Goal: Task Accomplishment & Management: Complete application form

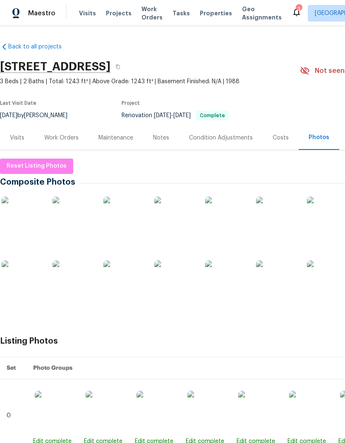
click at [17, 213] on img at bounding box center [22, 217] width 41 height 41
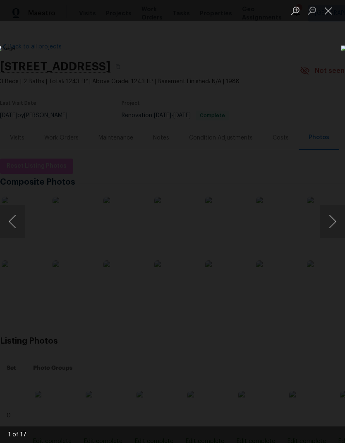
click at [328, 222] on button "Next image" at bounding box center [332, 221] width 25 height 33
click at [328, 224] on button "Next image" at bounding box center [332, 221] width 25 height 33
click at [331, 226] on button "Next image" at bounding box center [332, 221] width 25 height 33
click at [328, 225] on button "Next image" at bounding box center [332, 221] width 25 height 33
click at [326, 227] on button "Next image" at bounding box center [332, 221] width 25 height 33
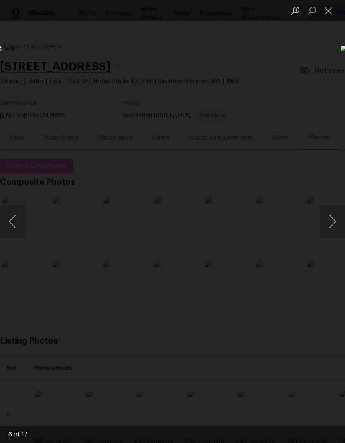
click at [324, 226] on button "Next image" at bounding box center [332, 221] width 25 height 33
click at [326, 224] on button "Next image" at bounding box center [332, 221] width 25 height 33
click at [327, 226] on button "Next image" at bounding box center [332, 221] width 25 height 33
click at [328, 225] on button "Next image" at bounding box center [332, 221] width 25 height 33
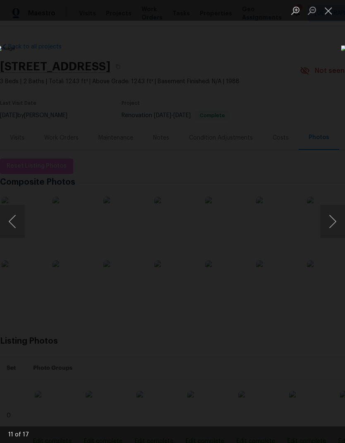
click at [328, 223] on button "Next image" at bounding box center [332, 221] width 25 height 33
click at [327, 224] on button "Next image" at bounding box center [332, 221] width 25 height 33
click at [326, 225] on button "Next image" at bounding box center [332, 221] width 25 height 33
click at [324, 225] on button "Next image" at bounding box center [332, 221] width 25 height 33
click at [324, 226] on button "Next image" at bounding box center [332, 221] width 25 height 33
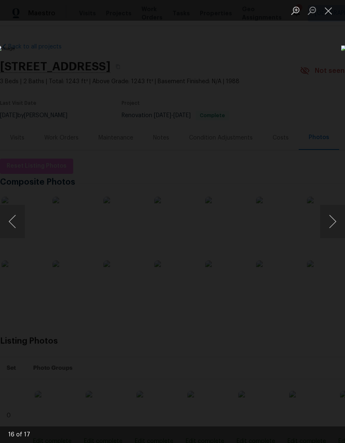
click at [324, 226] on button "Next image" at bounding box center [332, 221] width 25 height 33
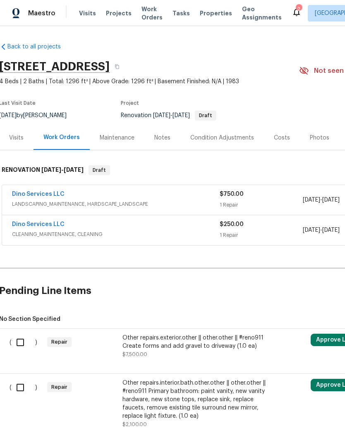
scroll to position [0, 1]
click at [125, 69] on button "button" at bounding box center [117, 66] width 15 height 15
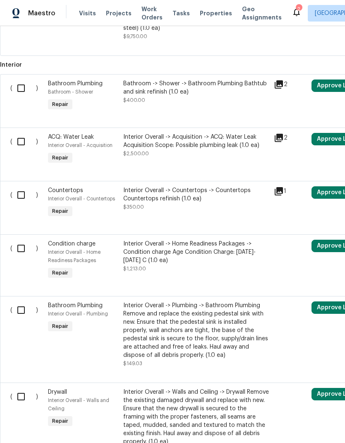
scroll to position [513, 0]
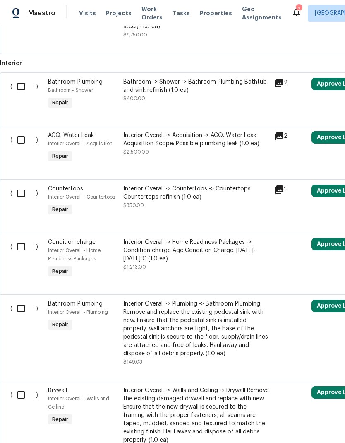
click at [21, 141] on input "checkbox" at bounding box center [24, 139] width 24 height 17
checkbox input "true"
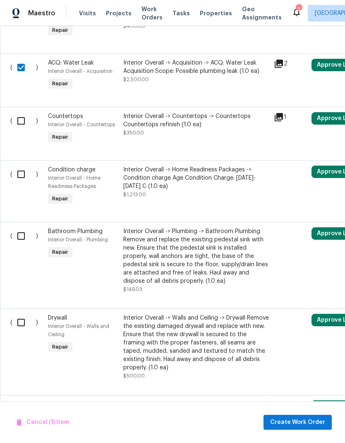
scroll to position [586, 0]
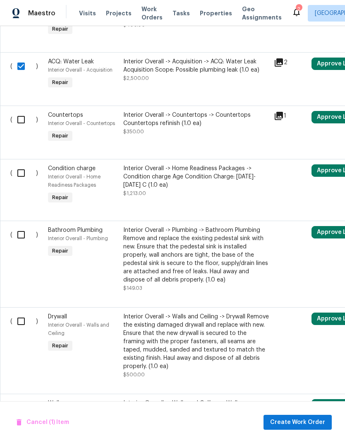
click at [22, 175] on input "checkbox" at bounding box center [24, 172] width 24 height 17
checkbox input "true"
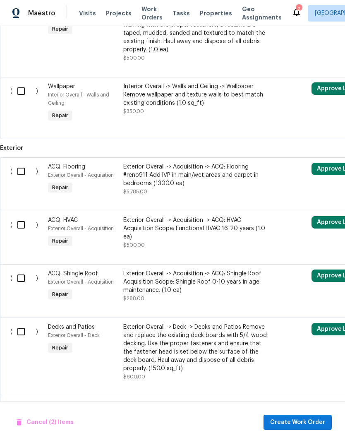
scroll to position [903, 0]
click at [21, 233] on input "checkbox" at bounding box center [24, 224] width 24 height 17
checkbox input "true"
click at [20, 285] on input "checkbox" at bounding box center [24, 277] width 24 height 17
checkbox input "true"
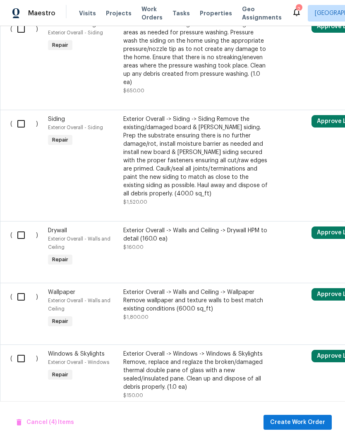
scroll to position [1838, 0]
click at [31, 419] on span "Cancel (4) Items" at bounding box center [46, 422] width 58 height 10
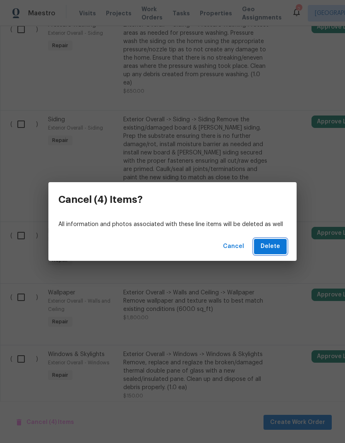
click at [280, 242] on span "Delete" at bounding box center [270, 246] width 19 height 10
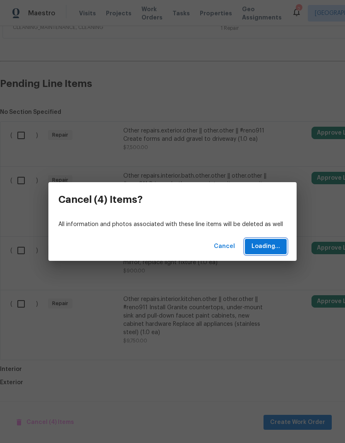
scroll to position [175, 0]
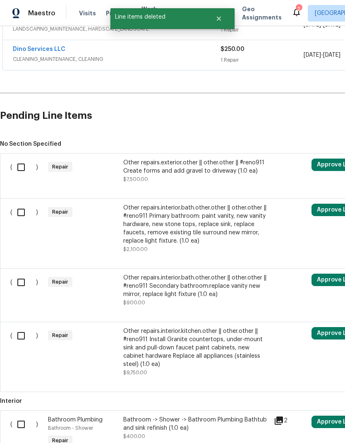
click at [223, 175] on div "Other repairs.exterior.other || other.other || #reno911 Create forms and add gr…" at bounding box center [196, 170] width 146 height 25
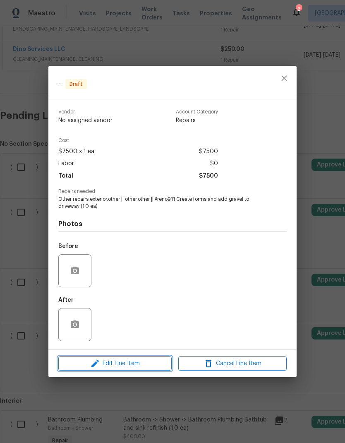
click at [141, 365] on span "Edit Line Item" at bounding box center [115, 363] width 108 height 10
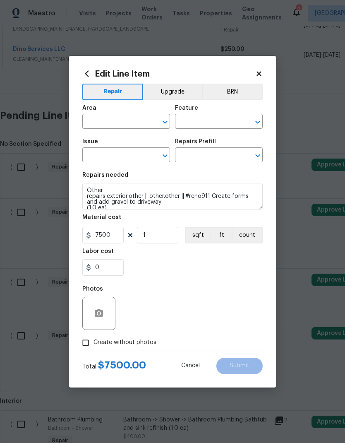
click at [169, 125] on icon "Open" at bounding box center [165, 122] width 10 height 10
type input "over"
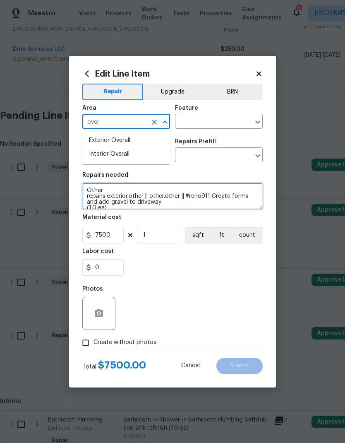
click at [92, 195] on textarea "Other repairs.exterior.other || other.other || #reno911 Create forms and add gr…" at bounding box center [172, 196] width 180 height 26
click at [94, 193] on textarea "Other repairs.exterior.other || other.other || #reno911 Create forms and add gr…" at bounding box center [172, 196] width 180 height 26
click at [90, 194] on textarea "Other repairs.exterior.other || other.other || #reno911 Create forms and add gr…" at bounding box center [172, 196] width 180 height 26
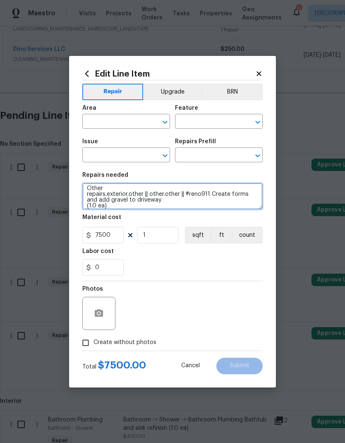
scroll to position [0, 0]
click at [163, 123] on icon "Open" at bounding box center [165, 122] width 10 height 10
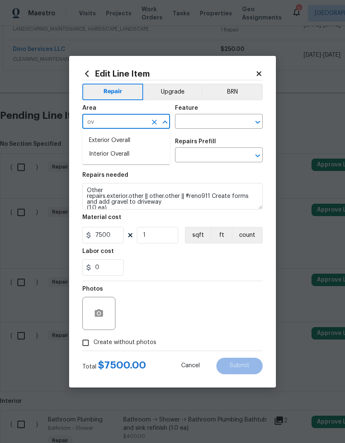
click at [90, 140] on li "Exterior Overall" at bounding box center [126, 141] width 88 height 14
type input "Exterior Overall"
click at [252, 121] on button "Open" at bounding box center [258, 122] width 12 height 12
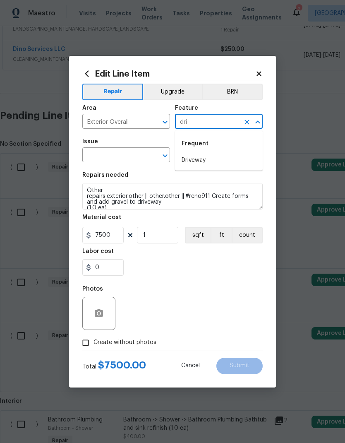
click at [239, 161] on li "Driveway" at bounding box center [219, 160] width 88 height 14
type input "Driveway"
click at [161, 152] on icon "Open" at bounding box center [165, 156] width 10 height 10
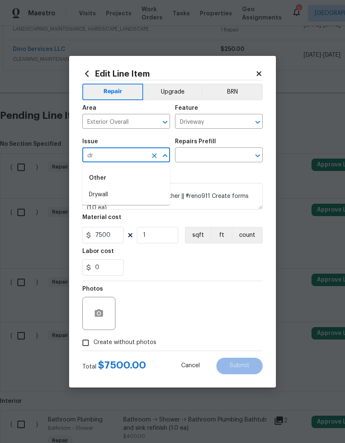
type input "d"
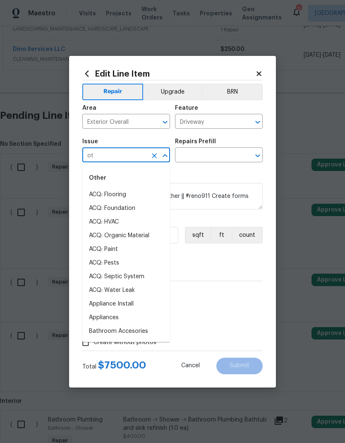
type input "o"
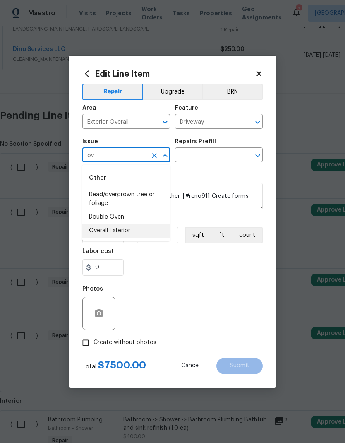
click at [96, 234] on li "Overall Exterior" at bounding box center [126, 231] width 88 height 14
type input "Overall Exterior"
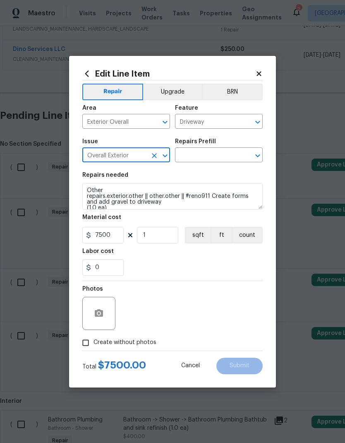
click at [258, 157] on icon "Open" at bounding box center [257, 155] width 5 height 3
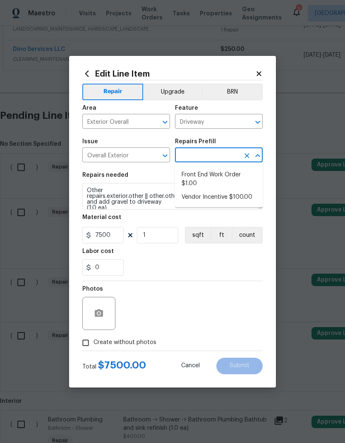
click at [242, 175] on li "Front End Work Order $1.00" at bounding box center [219, 179] width 88 height 22
type input "Front End Work Order $1.00"
type textarea "Placeholder line item for the creation of front end work orders."
type input "1"
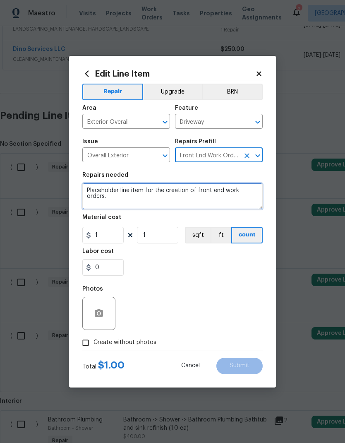
click at [114, 192] on textarea "Placeholder line item for the creation of front end work orders." at bounding box center [172, 196] width 180 height 26
click at [117, 192] on textarea "Placeholder line item for the creation of front end work orders." at bounding box center [172, 196] width 180 height 26
click at [105, 192] on textarea "Placeholder line item for the creation of front end work orders." at bounding box center [172, 196] width 180 height 26
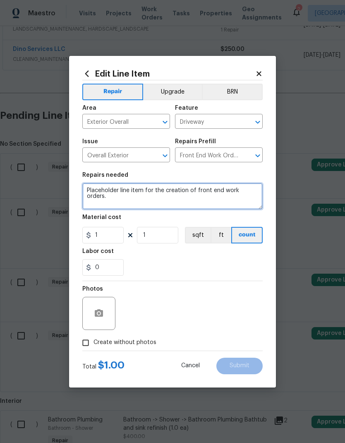
paste textarea "Other repairs.exterior.other || other.other || #reno911 Create forms and add gr…"
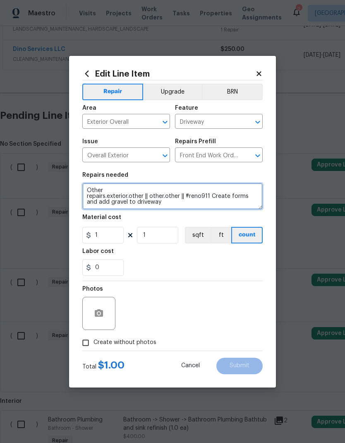
scroll to position [2, 0]
type textarea "Other repairs.exterior.other || other.other || #reno911 Create forms and add gr…"
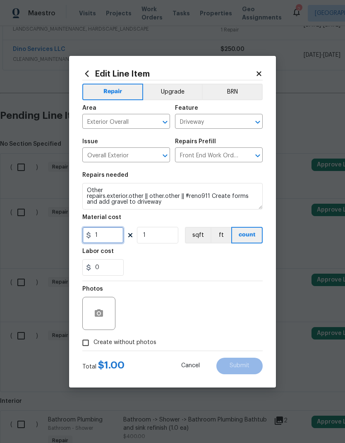
click at [113, 233] on input "1" at bounding box center [102, 235] width 41 height 17
type input "2000"
click at [244, 259] on div "Labor cost" at bounding box center [172, 253] width 180 height 11
click at [87, 340] on input "Create without photos" at bounding box center [86, 343] width 16 height 16
checkbox input "true"
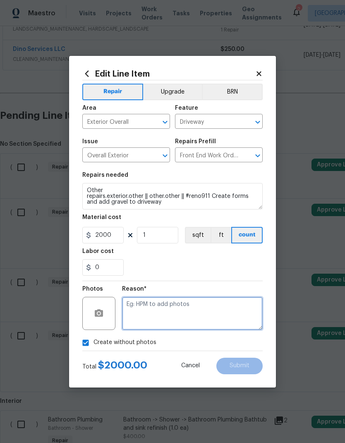
click at [234, 307] on textarea at bounding box center [192, 313] width 141 height 33
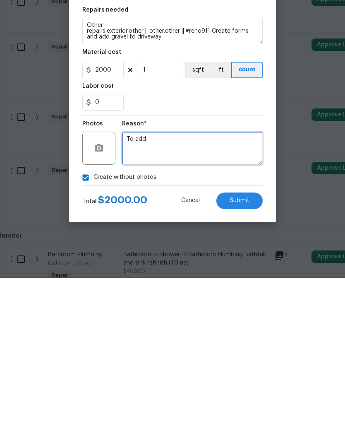
type textarea "To add"
click at [248, 362] on span "Submit" at bounding box center [240, 365] width 20 height 6
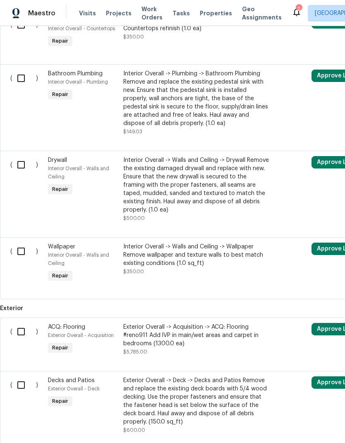
scroll to position [586, 0]
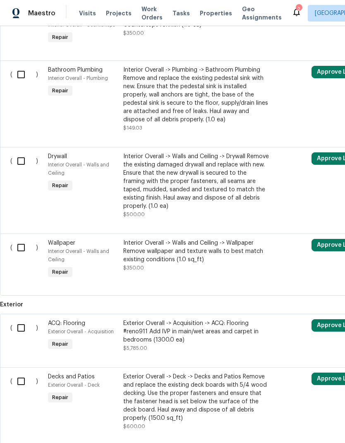
click at [235, 319] on div "Exterior Overall -> Acquisition -> ACQ: Flooring #reno911 Add lVP in main/wet a…" at bounding box center [196, 331] width 146 height 25
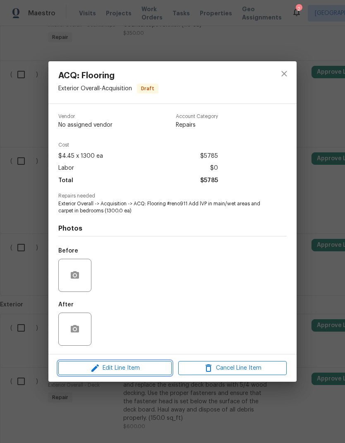
click at [157, 369] on span "Edit Line Item" at bounding box center [115, 368] width 108 height 10
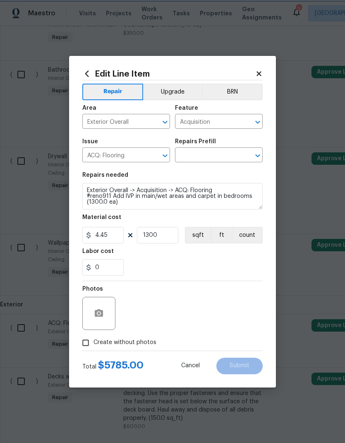
click at [256, 120] on icon "Open" at bounding box center [258, 122] width 10 height 10
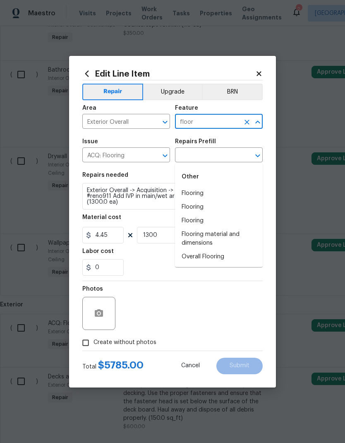
click at [236, 250] on li "Overall Flooring" at bounding box center [219, 257] width 88 height 14
type input "Overall Flooring"
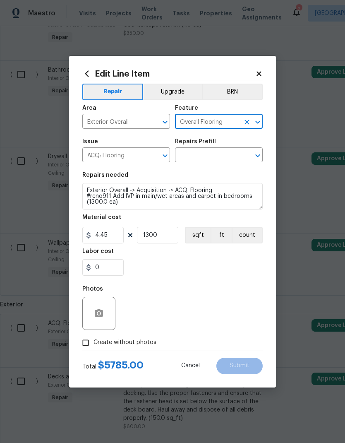
click at [169, 153] on icon "Open" at bounding box center [165, 156] width 10 height 10
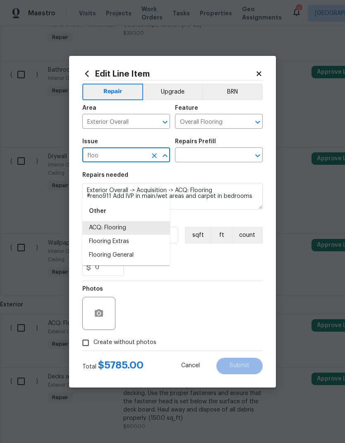
click at [144, 248] on li "Flooring General" at bounding box center [126, 255] width 88 height 14
type input "Flooring General"
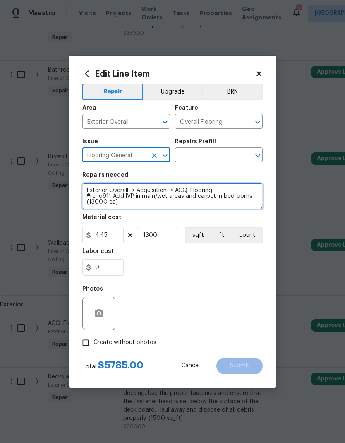
click at [134, 189] on textarea "Exterior Overall -> Acquisition -> ACQ: Flooring #reno911 Add lVP in main/wet a…" at bounding box center [172, 196] width 180 height 26
click at [135, 193] on textarea "Exterior Overall -> Acquisition -> ACQ: Flooring #reno911 Add lVP in main/wet a…" at bounding box center [172, 196] width 180 height 26
click at [98, 195] on textarea "Exterior Overall -> Acquisition -> ACQ: Flooring #reno911 Add lVP in main/wet a…" at bounding box center [172, 196] width 180 height 26
click at [97, 195] on textarea "Exterior Overall -> Acquisition -> ACQ: Flooring #reno911 Add lVP in main/wet a…" at bounding box center [172, 196] width 180 height 26
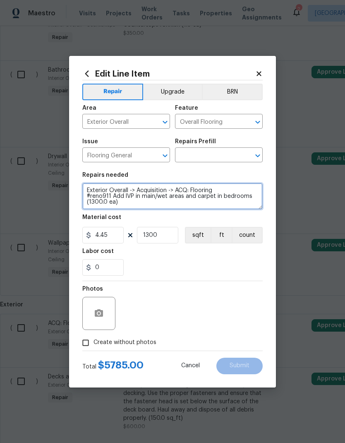
click at [104, 193] on textarea "Exterior Overall -> Acquisition -> ACQ: Flooring #reno911 Add lVP in main/wet a…" at bounding box center [172, 196] width 180 height 26
click at [108, 190] on textarea "Exterior Overall -> Acquisition -> ACQ: Flooring #reno911 Add lVP in main/wet a…" at bounding box center [172, 196] width 180 height 26
click at [170, 189] on textarea "Exterior Overall -> Acquisition -> ACQ: Flooring #reno911 Add lVP in main/wet a…" at bounding box center [172, 196] width 180 height 26
click at [169, 188] on textarea "Exterior Overall -> Acquisition -> ACQ: Flooring #reno911 Add lVP in main/wet a…" at bounding box center [172, 196] width 180 height 26
click at [258, 156] on icon "Open" at bounding box center [258, 156] width 10 height 10
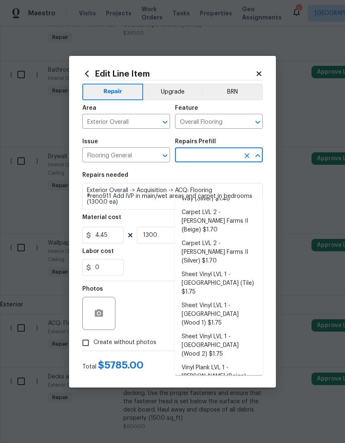
scroll to position [40, 0]
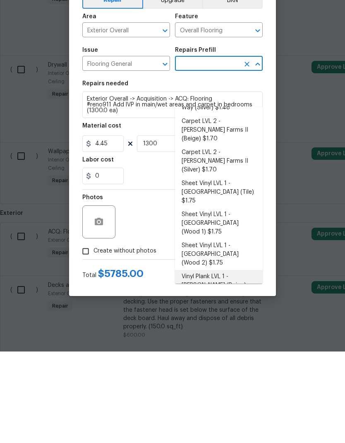
click at [248, 361] on li "Vinyl Plank LVL 1 - Knighton (Beige) $2.38" at bounding box center [219, 376] width 88 height 31
type input "Vinyl Plank LVL 1 - Knighton (Beige) $2.38"
type textarea "Install LVP (Knighton AP835 Prairie Dust) Includes transitions, glue and associ…"
type input "Vinyl Plank LVL 1 - Knighton (Beige) $2.38"
type input "2.38"
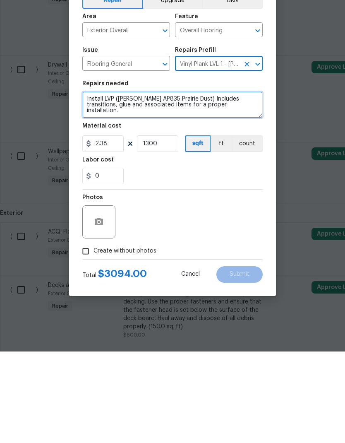
click at [163, 183] on textarea "Install LVP (Knighton AP835 Prairie Dust) Includes transitions, glue and associ…" at bounding box center [172, 196] width 180 height 26
click at [168, 183] on textarea "Install LVP (Knighton AP835 Prairie Dust) Includes transitions, glue and associ…" at bounding box center [172, 196] width 180 height 26
click at [159, 183] on textarea "Install LVP (Knighton AP835 Prairie Dust) Includes transitions, glue and associ…" at bounding box center [172, 196] width 180 height 26
click at [158, 183] on textarea "Install LVP (Knighton AP835 Prairie Dust) Includes transitions, glue and associ…" at bounding box center [172, 196] width 180 height 26
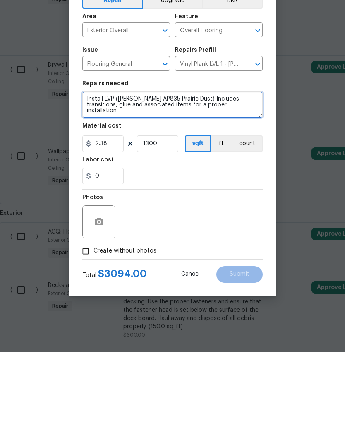
paste textarea "Exterior Overall -> Acquisition -> ACQ: Flooring #reno911 Add lVP in main/wet a…"
type textarea "Exterior Overall -> Acquisition -> ACQ: Flooring #reno911 Add lVP in main/wet a…"
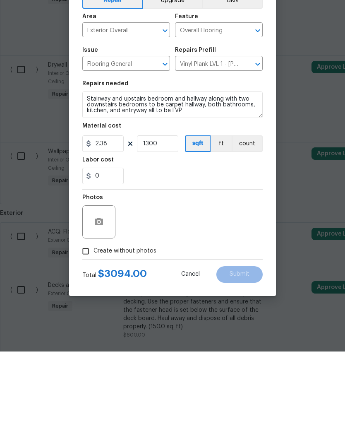
click at [246, 281] on div "Photos" at bounding box center [172, 308] width 180 height 54
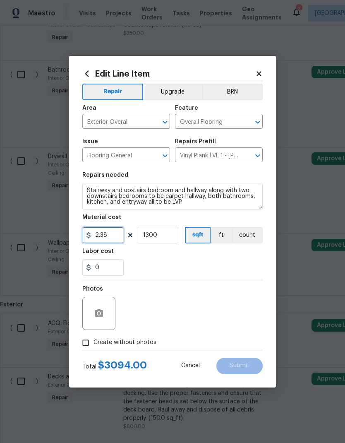
click at [115, 235] on input "2.38" at bounding box center [102, 235] width 41 height 17
type input "3.25"
click at [163, 228] on input "1300" at bounding box center [157, 235] width 41 height 17
click at [242, 257] on div "Labor cost" at bounding box center [172, 253] width 180 height 11
click at [165, 238] on input "1300" at bounding box center [157, 235] width 41 height 17
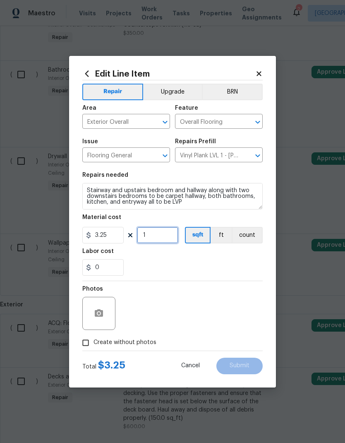
type input "1"
click at [238, 259] on div "Labor cost" at bounding box center [172, 253] width 180 height 11
click at [87, 347] on input "Create without photos" at bounding box center [86, 343] width 16 height 16
checkbox input "true"
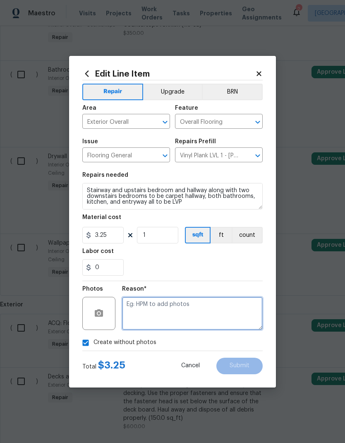
click at [240, 314] on textarea at bounding box center [192, 313] width 141 height 33
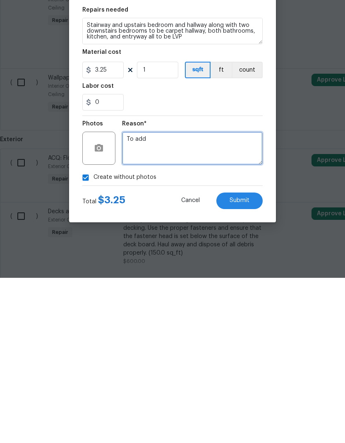
type textarea "To add"
click at [254, 357] on button "Submit" at bounding box center [239, 365] width 46 height 17
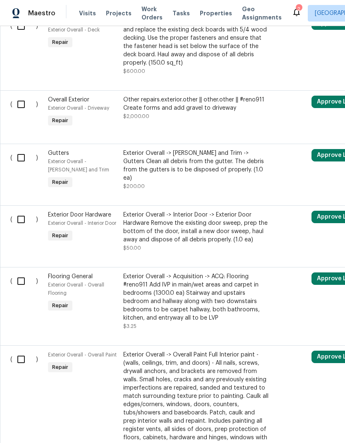
scroll to position [888, 0]
click at [24, 272] on input "checkbox" at bounding box center [24, 280] width 24 height 17
checkbox input "true"
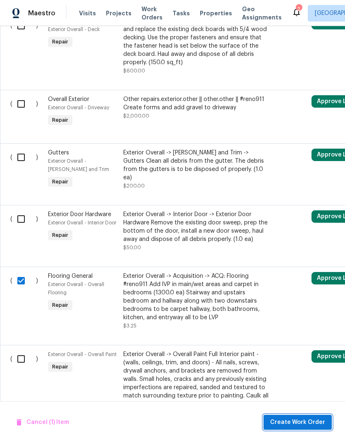
click at [294, 423] on span "Create Work Order" at bounding box center [297, 422] width 55 height 10
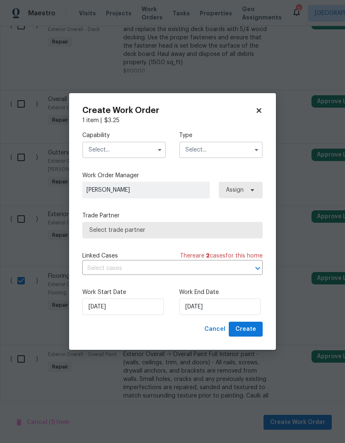
click at [92, 151] on input "text" at bounding box center [124, 149] width 84 height 17
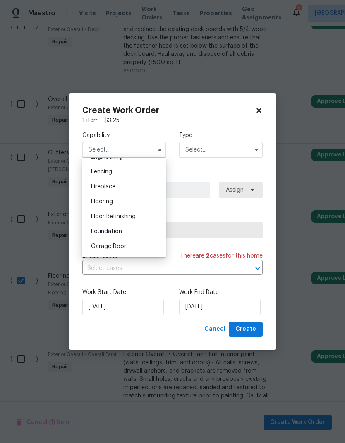
scroll to position [286, 0]
click at [92, 204] on span "Flooring" at bounding box center [102, 202] width 22 height 6
type input "Flooring"
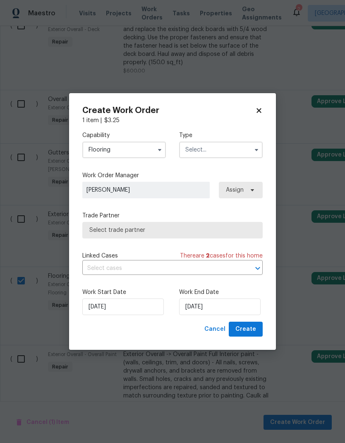
click at [250, 150] on input "text" at bounding box center [221, 149] width 84 height 17
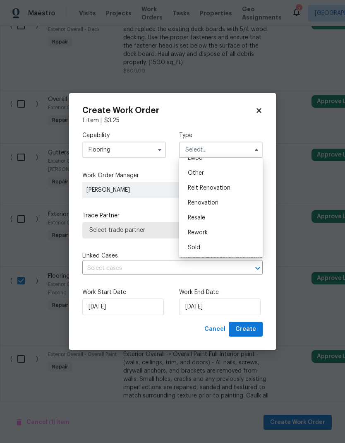
scroll to position [98, 0]
click at [240, 202] on div "Renovation" at bounding box center [220, 202] width 79 height 15
type input "Renovation"
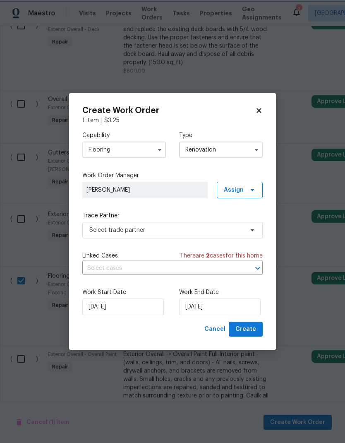
scroll to position [0, 0]
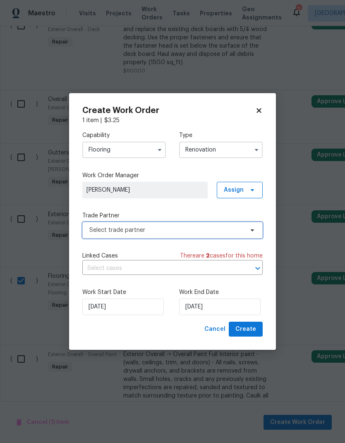
click at [259, 234] on span "Select trade partner" at bounding box center [172, 230] width 180 height 17
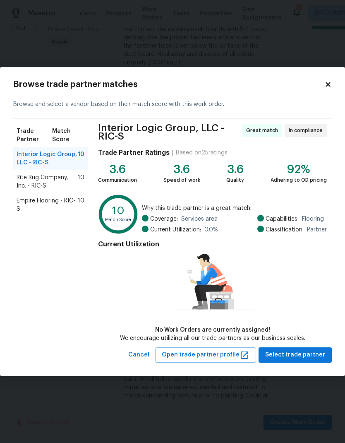
click at [27, 183] on span "Rite Rug Company, Inc. - RIC-S" at bounding box center [47, 181] width 61 height 17
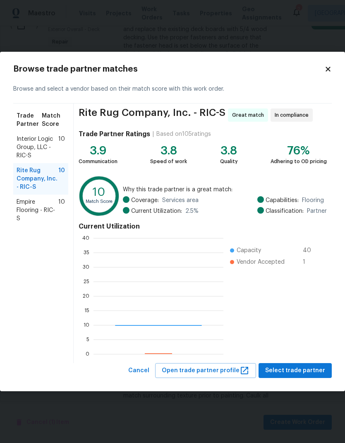
scroll to position [116, 130]
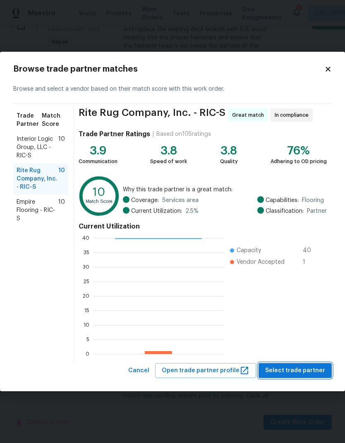
click at [306, 370] on span "Select trade partner" at bounding box center [295, 370] width 60 height 10
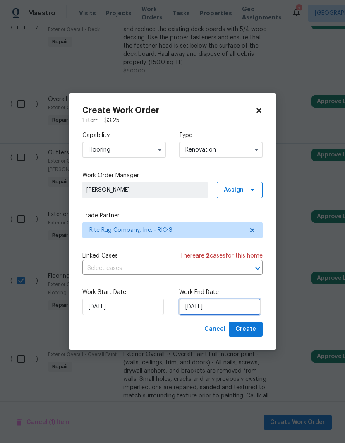
click at [231, 304] on input "10/1/2025" at bounding box center [219, 306] width 81 height 17
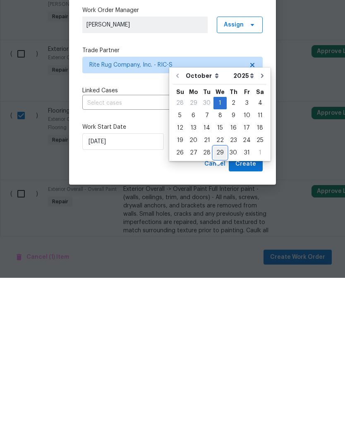
click at [219, 312] on div "29" at bounding box center [219, 318] width 13 height 12
type input "10/29/2025"
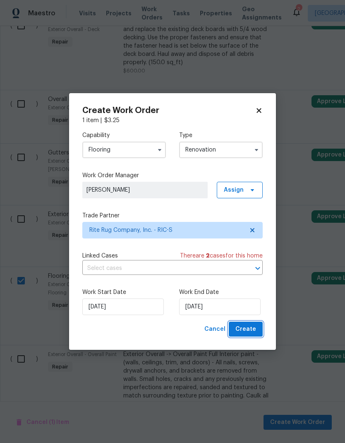
click at [253, 329] on span "Create" at bounding box center [245, 329] width 21 height 10
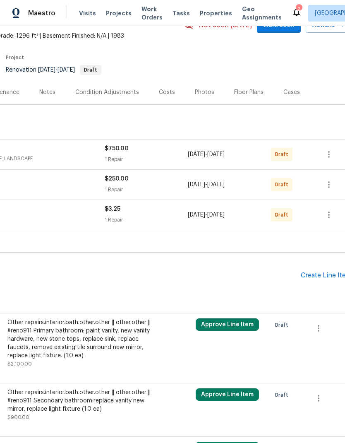
scroll to position [45, 115]
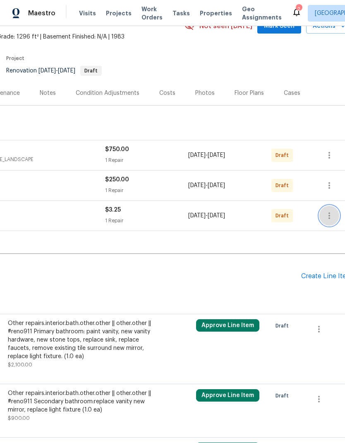
click at [331, 211] on icon "button" at bounding box center [329, 216] width 10 height 10
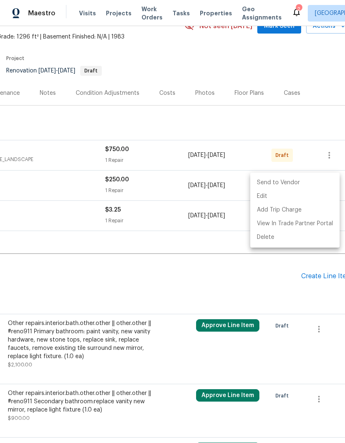
click at [310, 184] on li "Send to Vendor" at bounding box center [294, 183] width 89 height 14
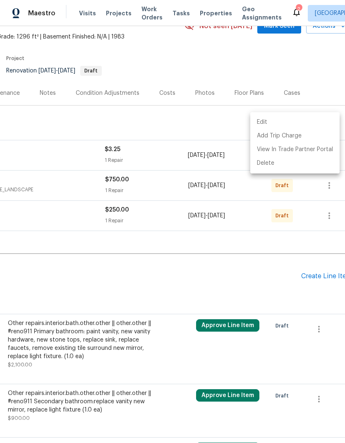
click at [300, 218] on div at bounding box center [172, 221] width 345 height 443
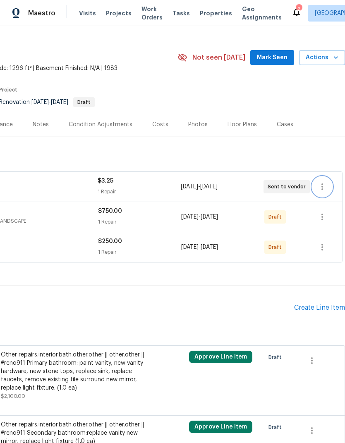
scroll to position [10, 122]
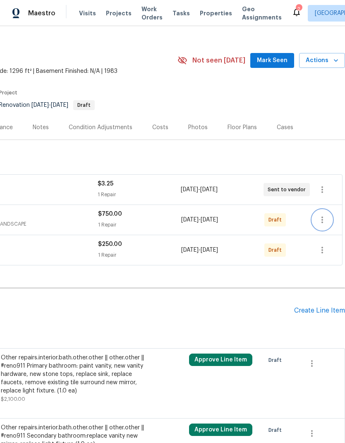
click at [325, 215] on icon "button" at bounding box center [322, 220] width 10 height 10
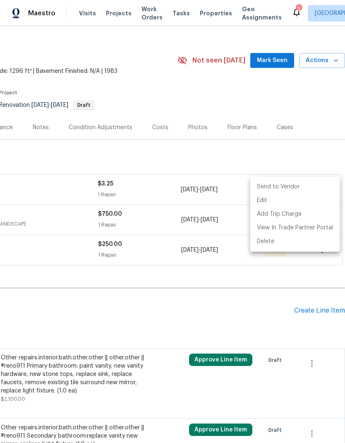
click at [299, 189] on li "Send to Vendor" at bounding box center [294, 187] width 89 height 14
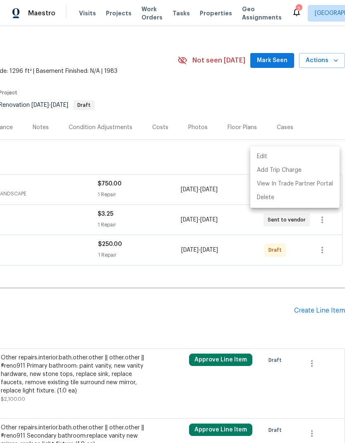
click at [232, 247] on div at bounding box center [172, 221] width 345 height 443
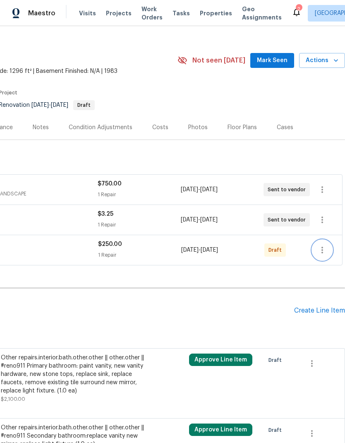
click at [326, 240] on button "button" at bounding box center [322, 250] width 20 height 20
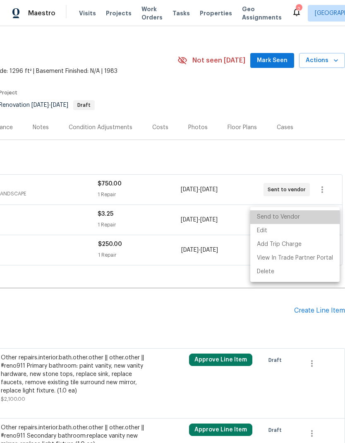
click at [315, 222] on li "Send to Vendor" at bounding box center [294, 217] width 89 height 14
click at [298, 218] on li "Send to Vendor" at bounding box center [294, 217] width 89 height 14
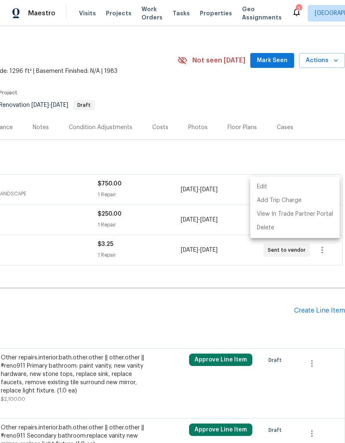
click at [229, 253] on div at bounding box center [172, 221] width 345 height 443
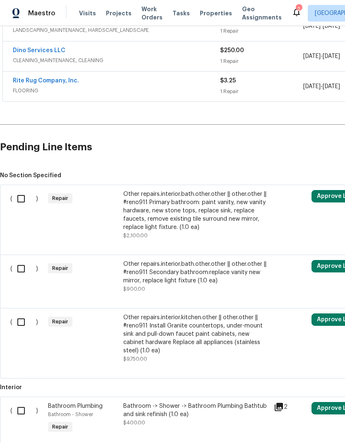
scroll to position [0, 0]
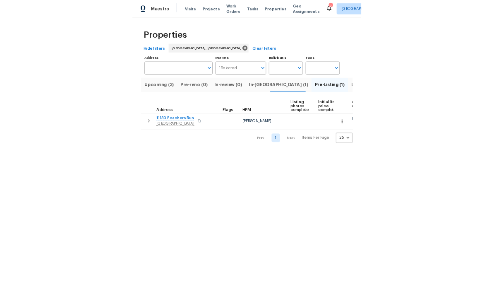
scroll to position [-1, 0]
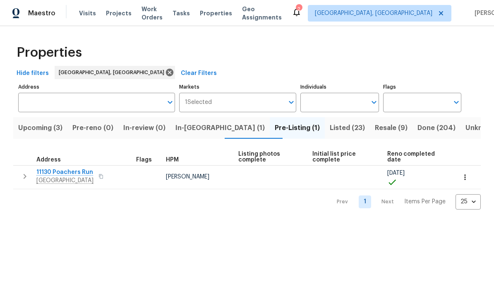
click at [345, 130] on span "Done (204)" at bounding box center [436, 128] width 38 height 12
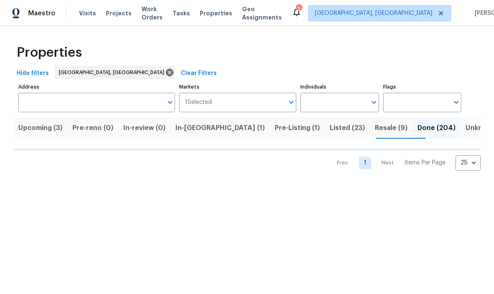
click at [38, 104] on input "Address" at bounding box center [90, 102] width 144 height 19
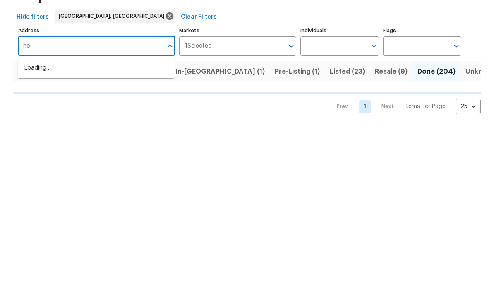
type input "how"
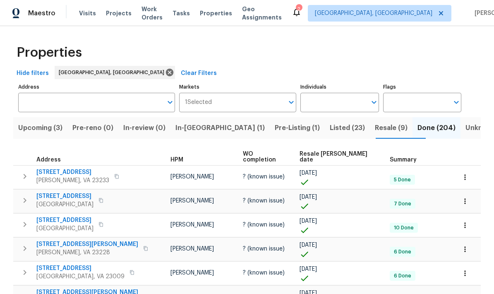
click at [34, 100] on input "Address" at bounding box center [90, 102] width 144 height 19
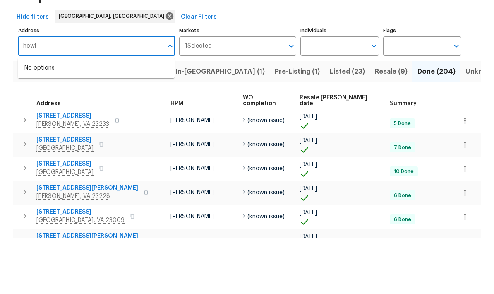
type input "how"
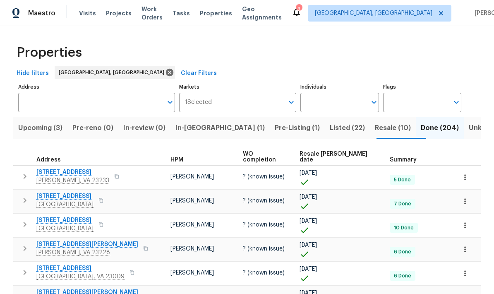
click at [43, 108] on input "Address" at bounding box center [90, 102] width 144 height 19
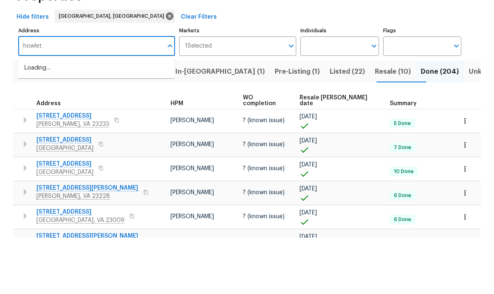
type input "howlett"
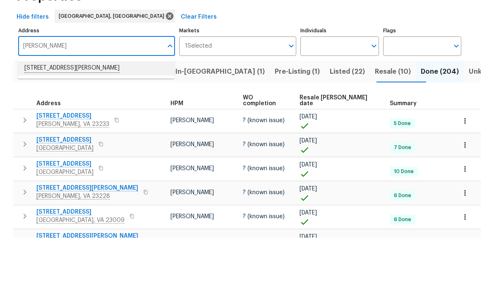
click at [159, 117] on li "14204 Howlett Line Dr South Chesterfield VA 23834" at bounding box center [96, 124] width 157 height 14
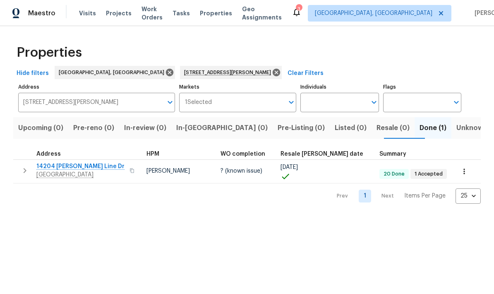
click at [47, 168] on span "14204 Howlett Line Dr" at bounding box center [80, 166] width 88 height 8
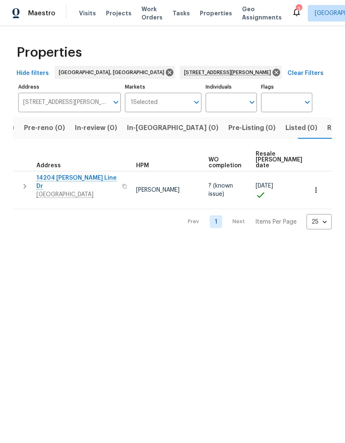
scroll to position [0, 51]
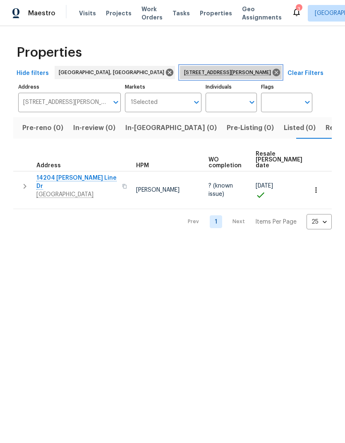
click at [272, 72] on icon at bounding box center [276, 72] width 9 height 9
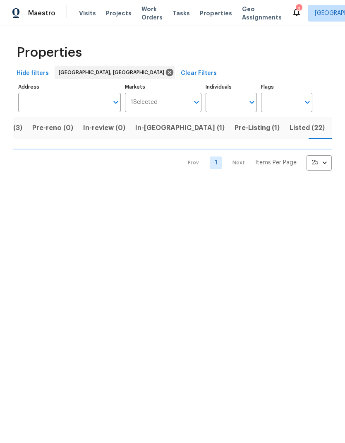
scroll to position [0, 62]
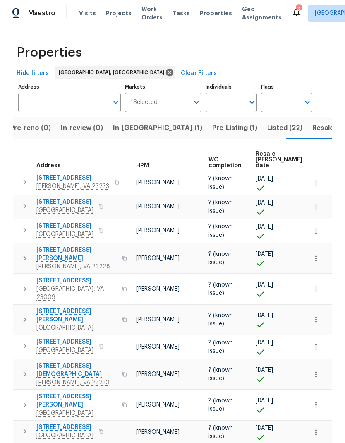
click at [312, 129] on span "Resale (10)" at bounding box center [330, 128] width 36 height 12
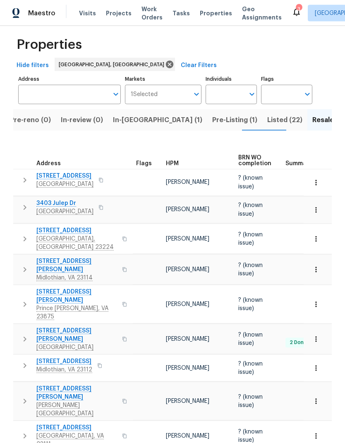
scroll to position [33, 0]
click at [267, 114] on span "Listed (22)" at bounding box center [284, 120] width 35 height 12
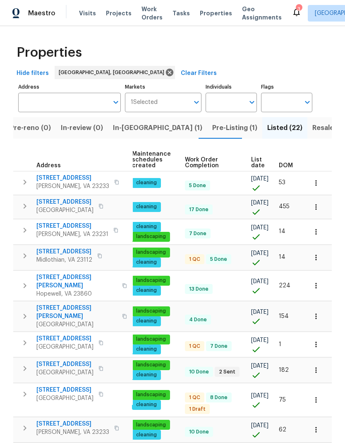
scroll to position [0, 106]
click at [289, 168] on span "DOM" at bounding box center [286, 166] width 14 height 6
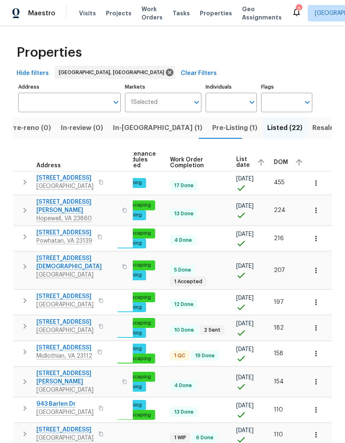
scroll to position [0, 121]
click at [274, 164] on span "DOM" at bounding box center [281, 162] width 14 height 6
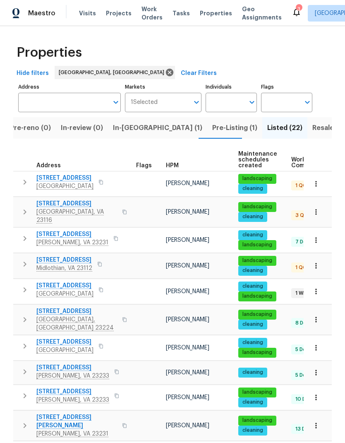
click at [104, 180] on button "button" at bounding box center [101, 182] width 10 height 12
click at [122, 209] on icon "button" at bounding box center [124, 211] width 4 height 5
click at [111, 232] on button "button" at bounding box center [116, 238] width 10 height 12
click at [92, 257] on div "12706 Forest Mill Dr Midlothian, VA 23112" at bounding box center [82, 264] width 93 height 17
click at [102, 259] on button "button" at bounding box center [100, 264] width 10 height 12
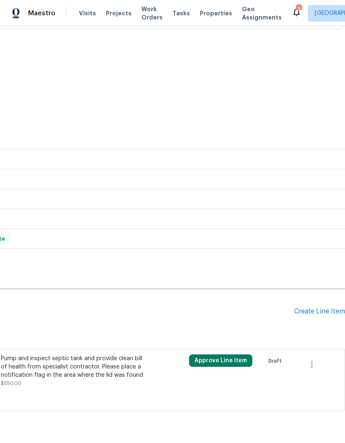
scroll to position [186, 122]
click at [321, 315] on div "Create Line Item" at bounding box center [319, 311] width 51 height 8
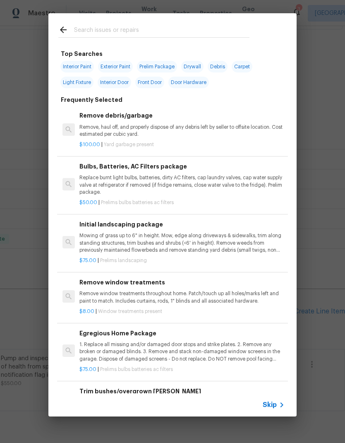
click at [78, 34] on input "text" at bounding box center [161, 31] width 175 height 12
type input "Pest"
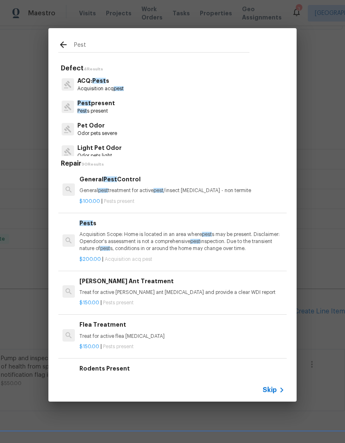
click at [90, 189] on p "General pest treatment for active pest /insect infestation - non termite" at bounding box center [181, 190] width 205 height 7
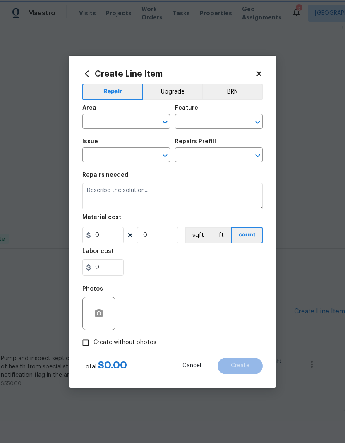
type input "Pests"
type input "Pest present"
type input "General Pest Control $100.00"
type textarea "General pest treatment for active pest/insect infestation - non termite"
type input "100"
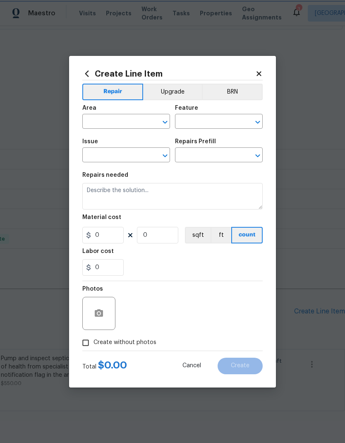
type input "1"
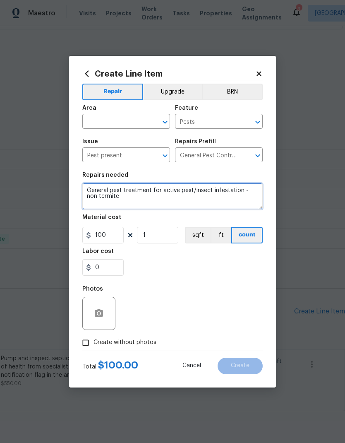
click at [95, 194] on textarea "General pest treatment for active pest/insect infestation - non termite" at bounding box center [172, 196] width 180 height 26
click at [93, 194] on textarea "General pest treatment for active pest/insect infestation - non termite" at bounding box center [172, 196] width 180 height 26
type textarea "Please review the home for any rodents remove all traps and give report on curr…"
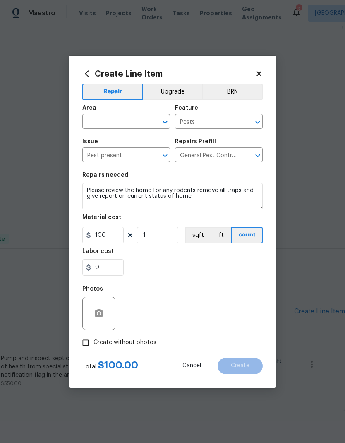
click at [103, 118] on input "text" at bounding box center [114, 122] width 65 height 13
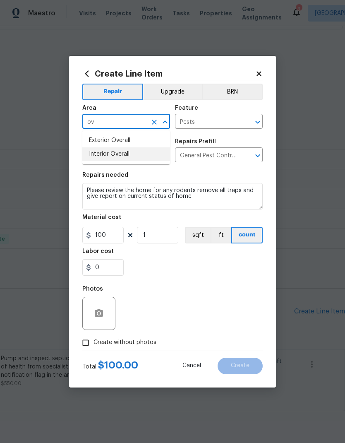
click at [96, 154] on li "Interior Overall" at bounding box center [126, 154] width 88 height 14
type input "Interior Overall"
click at [259, 262] on div "0" at bounding box center [172, 267] width 180 height 17
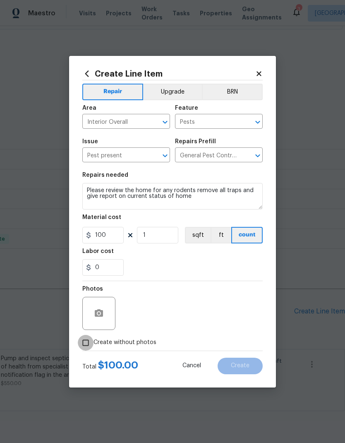
click at [86, 345] on input "Create without photos" at bounding box center [86, 343] width 16 height 16
checkbox input "true"
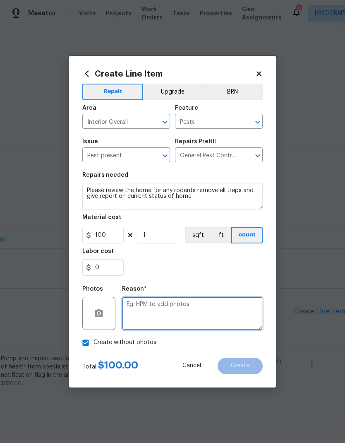
click at [239, 318] on textarea at bounding box center [192, 313] width 141 height 33
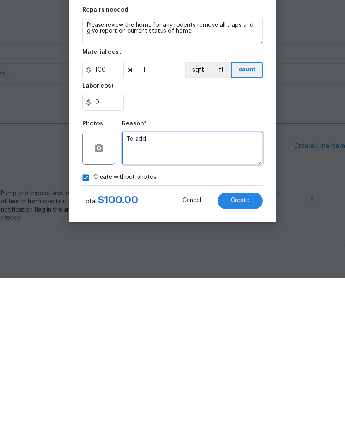
type textarea "To add"
click at [247, 362] on span "Create" at bounding box center [240, 365] width 19 height 6
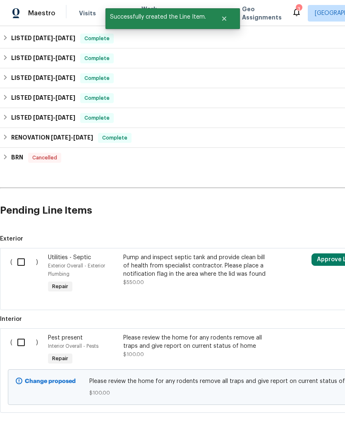
scroll to position [287, 0]
click at [21, 333] on input "checkbox" at bounding box center [24, 341] width 24 height 17
checkbox input "true"
click at [303, 422] on span "Create Work Order" at bounding box center [297, 422] width 55 height 10
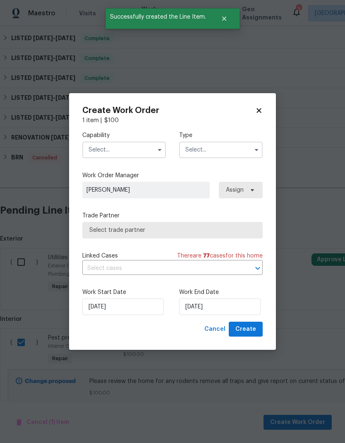
click at [93, 155] on input "text" at bounding box center [124, 149] width 84 height 17
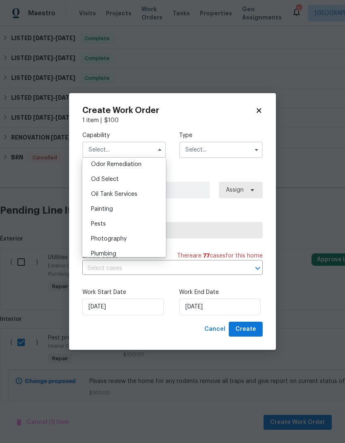
scroll to position [655, 0]
click at [87, 224] on div "Pests" at bounding box center [123, 221] width 79 height 15
type input "Pests"
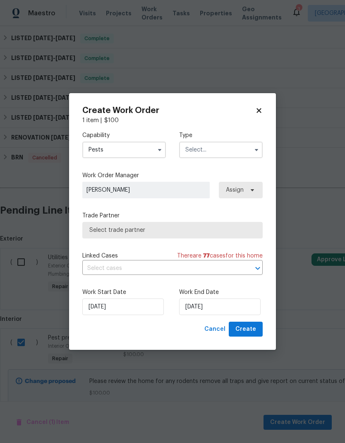
click at [249, 150] on input "text" at bounding box center [221, 149] width 84 height 17
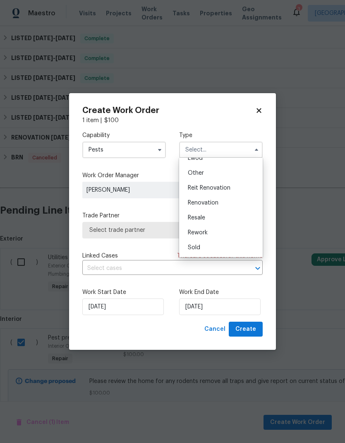
scroll to position [98, 0]
click at [238, 247] on div "Sold" at bounding box center [220, 247] width 79 height 15
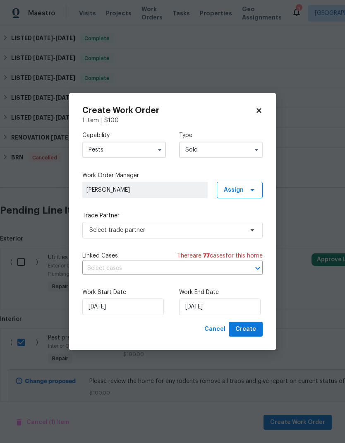
type input "Sold"
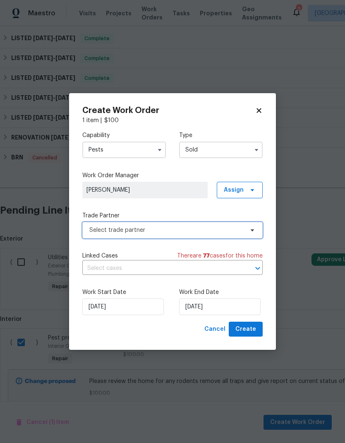
click at [253, 228] on icon at bounding box center [252, 230] width 7 height 7
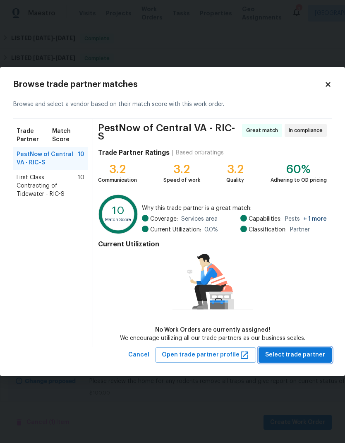
click at [303, 359] on button "Select trade partner" at bounding box center [295, 354] width 73 height 15
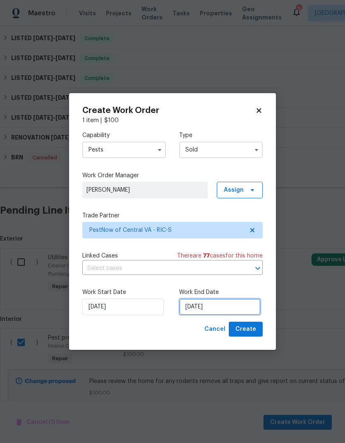
click at [215, 304] on input "[DATE]" at bounding box center [219, 306] width 81 height 17
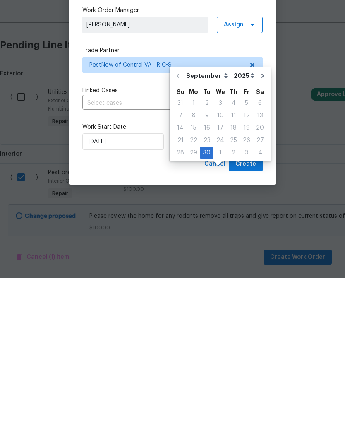
click at [222, 312] on div "1" at bounding box center [220, 318] width 14 height 12
type input "10/1/2025"
select select "9"
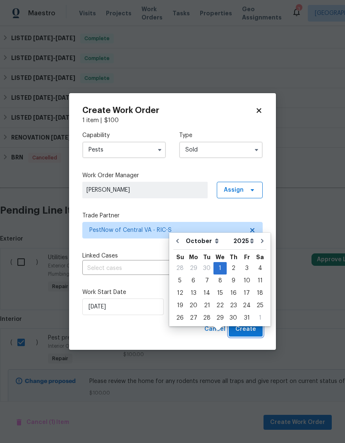
click at [256, 329] on button "Create" at bounding box center [246, 328] width 34 height 15
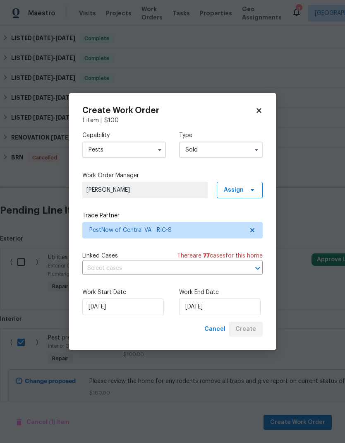
checkbox input "false"
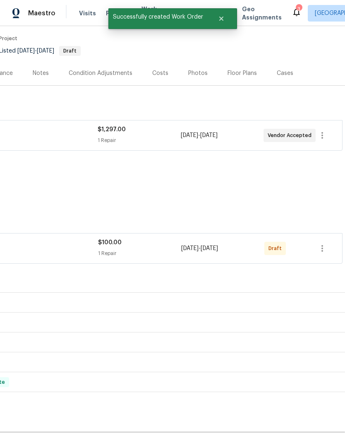
scroll to position [62, 122]
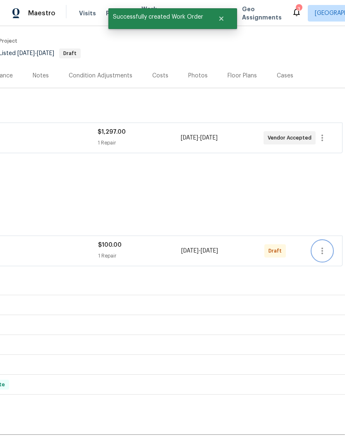
click at [327, 246] on icon "button" at bounding box center [322, 251] width 10 height 10
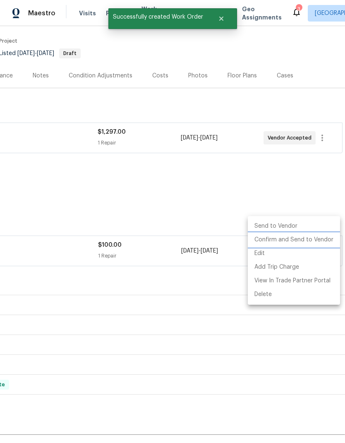
click at [317, 244] on li "Confirm and Send to Vendor" at bounding box center [294, 240] width 92 height 14
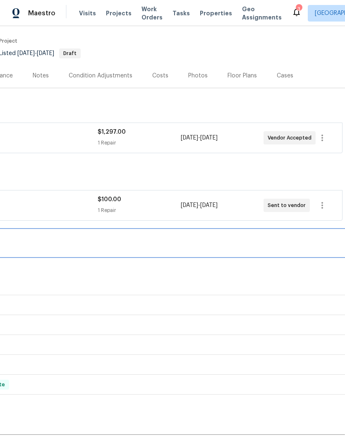
click at [294, 230] on div "RENOVATION 2/19/25 - 2/28/25 Draft" at bounding box center [111, 243] width 467 height 26
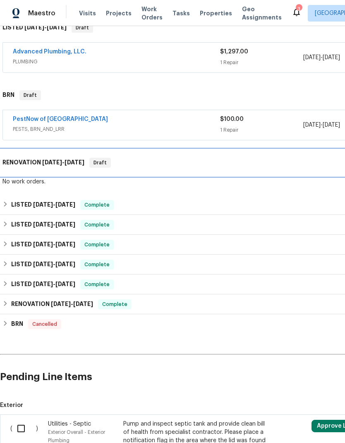
scroll to position [143, 0]
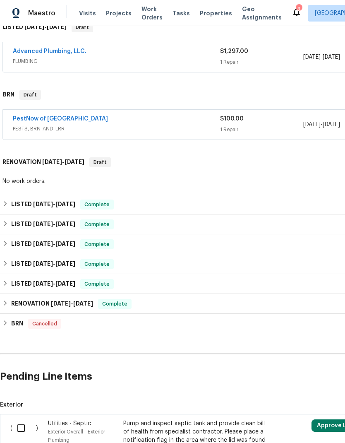
click at [37, 116] on link "PestNow of Central VA" at bounding box center [60, 119] width 95 height 6
